Goal: Task Accomplishment & Management: Manage account settings

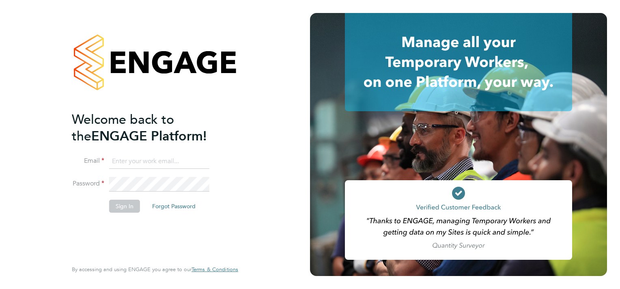
click at [129, 163] on input at bounding box center [159, 161] width 100 height 15
type input "sasha.steeples@setsquarerecruitment.com"
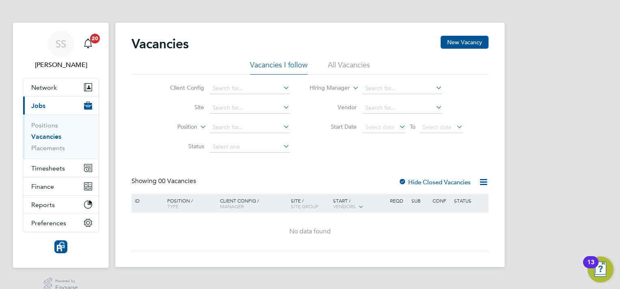
click at [41, 136] on link "Vacancies" at bounding box center [46, 137] width 30 height 8
click at [293, 64] on li "Vacancies I follow" at bounding box center [279, 67] width 58 height 15
click at [339, 69] on li "All Vacancies" at bounding box center [349, 67] width 42 height 15
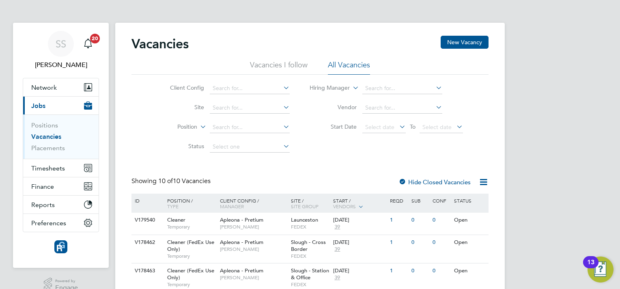
click at [316, 166] on div "Vacancies New Vacancy Vacancies I follow All Vacancies Client Config Site Posit…" at bounding box center [310, 281] width 357 height 490
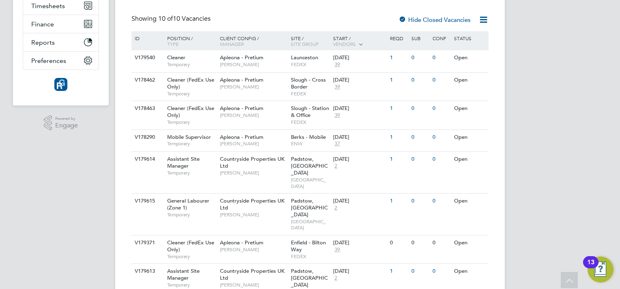
scroll to position [227, 0]
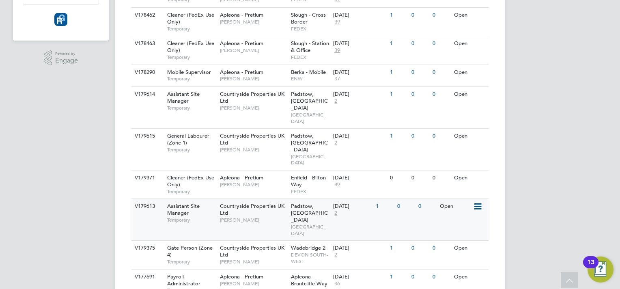
click at [432, 200] on div "0" at bounding box center [427, 206] width 21 height 15
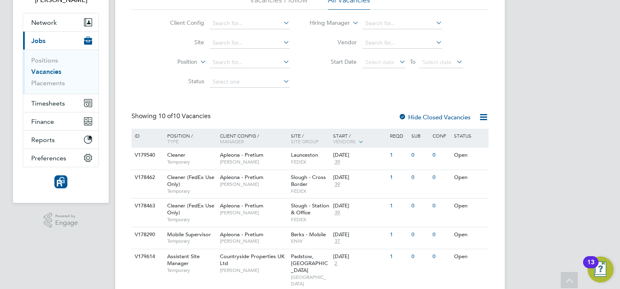
scroll to position [0, 0]
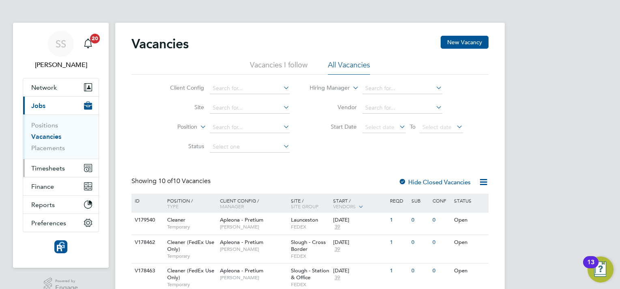
click at [52, 168] on span "Timesheets" at bounding box center [48, 168] width 34 height 8
click at [54, 168] on span "Timesheets" at bounding box center [48, 168] width 34 height 8
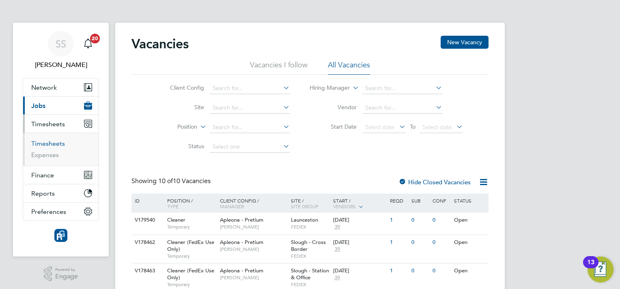
click at [56, 145] on link "Timesheets" at bounding box center [48, 144] width 34 height 8
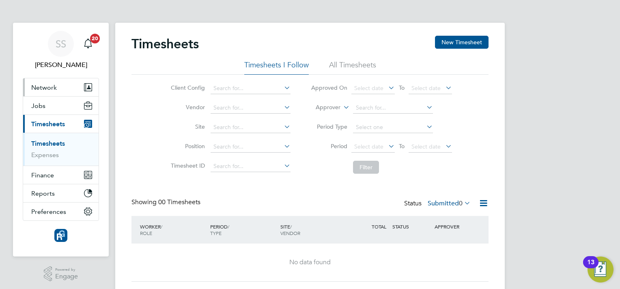
click at [70, 87] on button "Network" at bounding box center [61, 87] width 76 height 18
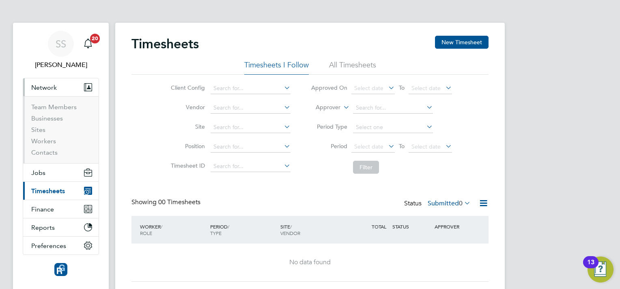
click at [70, 90] on button "Network" at bounding box center [61, 87] width 76 height 18
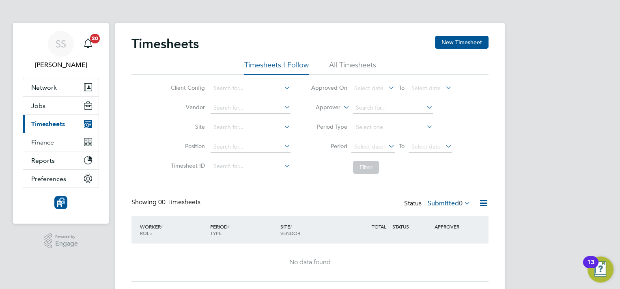
click at [61, 118] on button "Current page: Timesheets" at bounding box center [61, 124] width 76 height 18
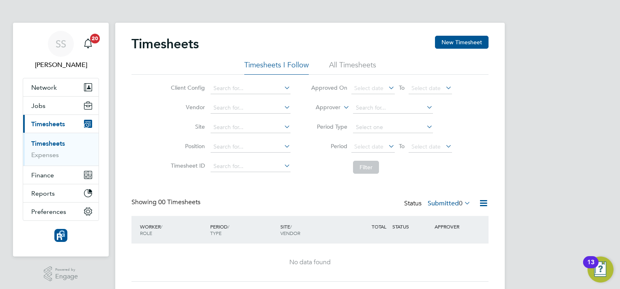
click at [350, 67] on li "All Timesheets" at bounding box center [352, 67] width 47 height 15
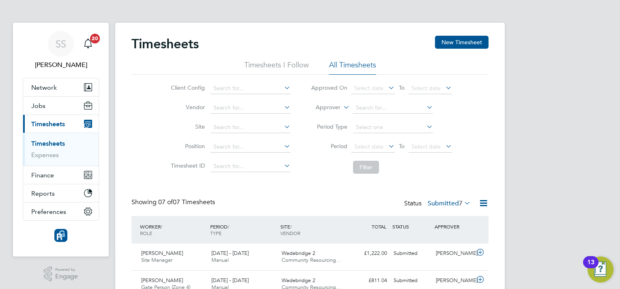
click at [463, 203] on icon at bounding box center [463, 202] width 0 height 11
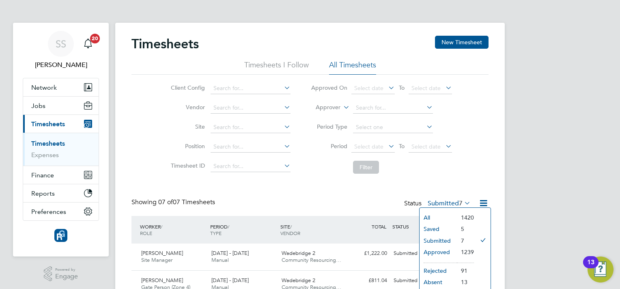
click at [433, 213] on li "All" at bounding box center [438, 217] width 37 height 11
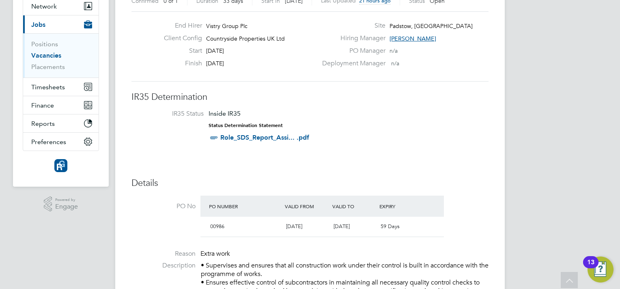
scroll to position [65, 0]
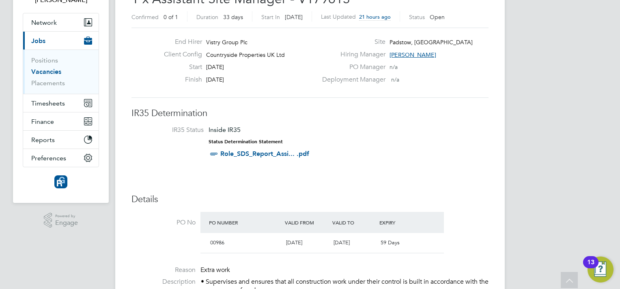
click at [329, 127] on li "IR35 Status Inside IR35 Status Determination Statement Role_SDS_Report_Assi... …" at bounding box center [310, 143] width 341 height 35
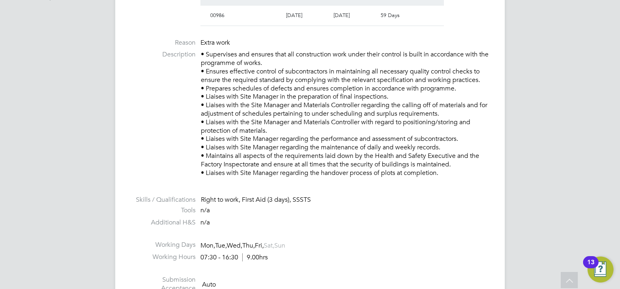
scroll to position [227, 0]
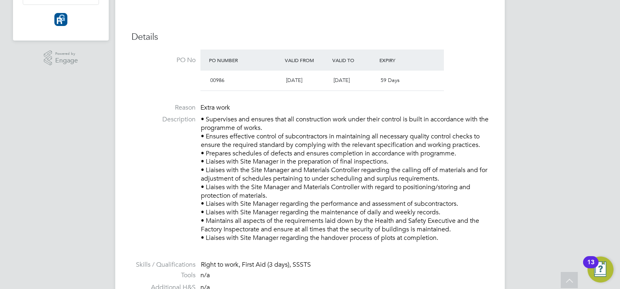
click at [279, 169] on p "• Supervises and ensures that all construction work under their control is buil…" at bounding box center [345, 178] width 288 height 127
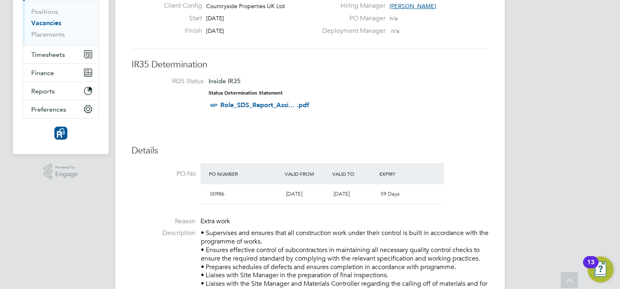
scroll to position [0, 0]
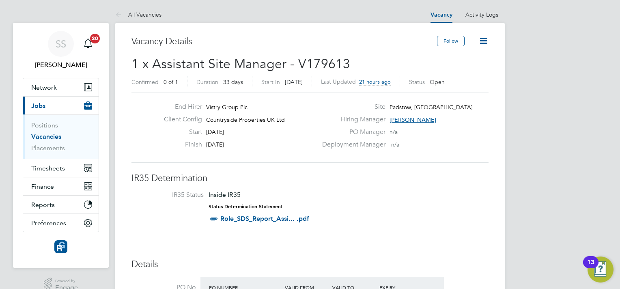
click at [52, 138] on link "Vacancies" at bounding box center [46, 137] width 30 height 8
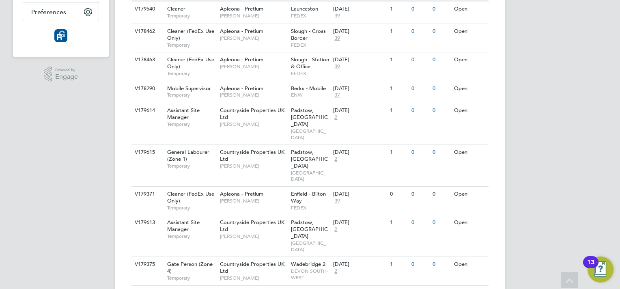
scroll to position [245, 0]
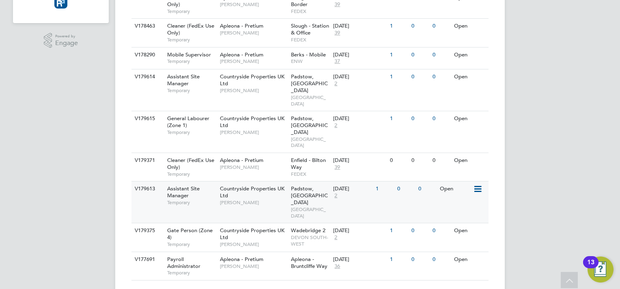
click at [378, 182] on div "1" at bounding box center [384, 189] width 21 height 15
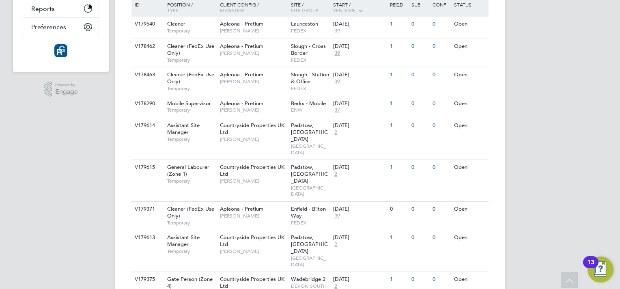
scroll to position [0, 0]
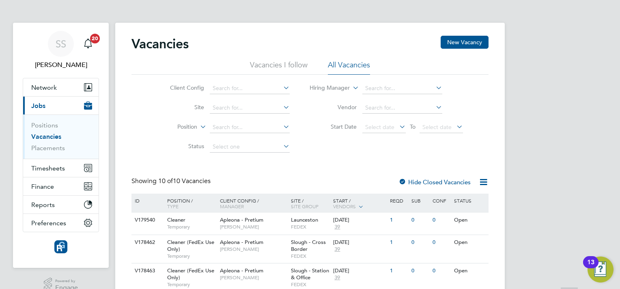
click at [189, 48] on h2 "Vacancies" at bounding box center [160, 44] width 57 height 16
click at [53, 165] on span "Timesheets" at bounding box center [48, 168] width 34 height 8
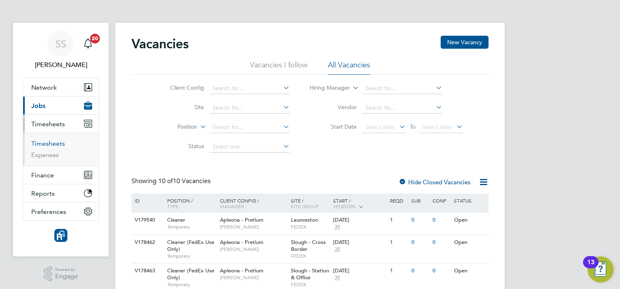
click at [52, 143] on link "Timesheets" at bounding box center [48, 144] width 34 height 8
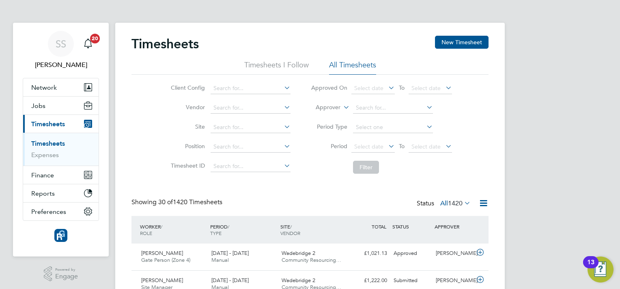
scroll to position [21, 71]
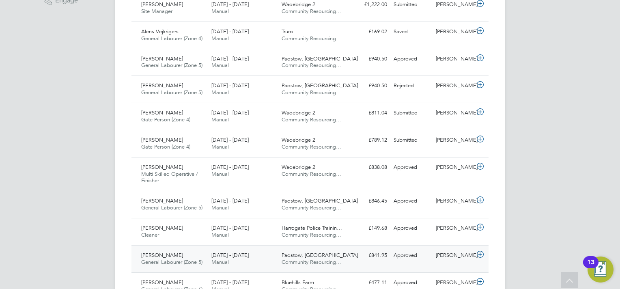
click at [323, 260] on span "Community Resourcing…" at bounding box center [312, 262] width 60 height 7
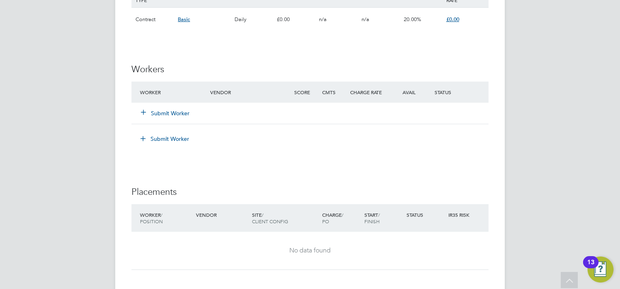
scroll to position [731, 0]
